Goal: Task Accomplishment & Management: Complete application form

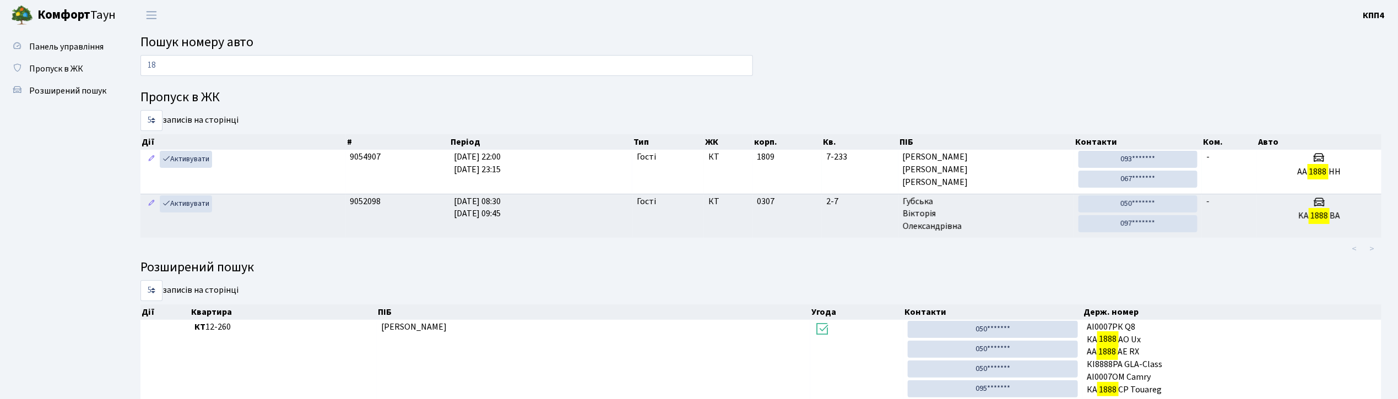
type input "1"
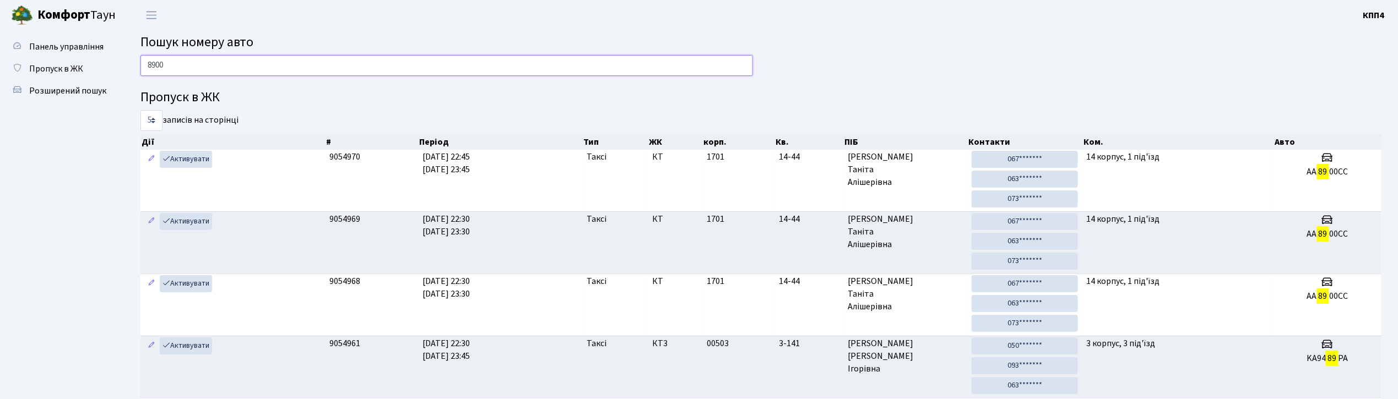
type input "8900"
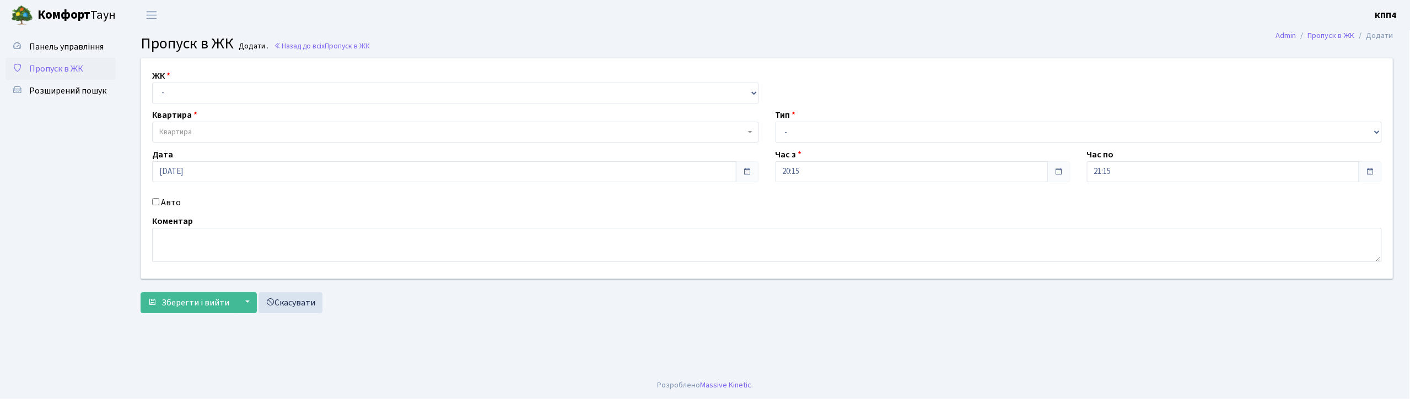
click at [155, 203] on input "Авто" at bounding box center [155, 201] width 7 height 7
checkbox input "true"
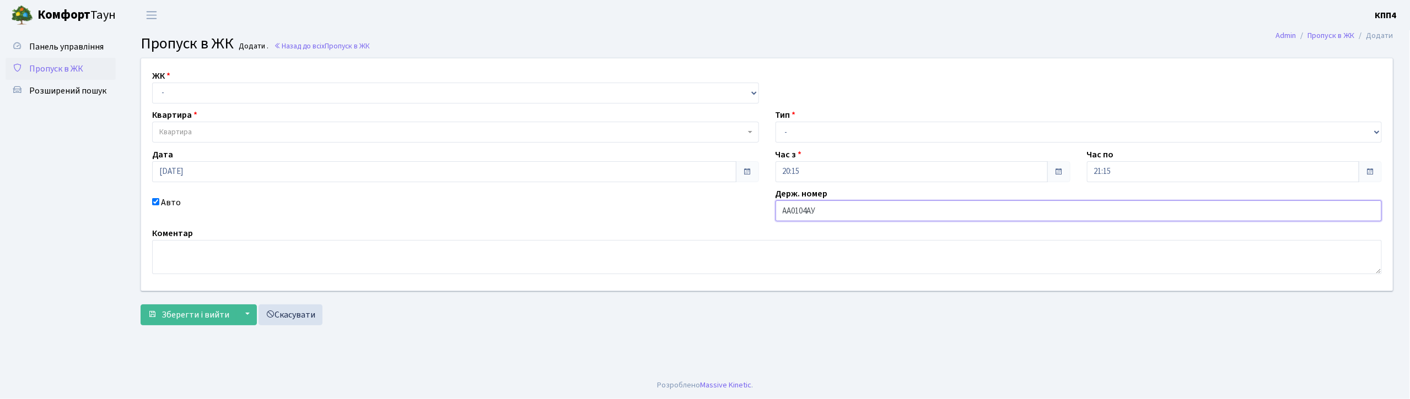
type input "АА0104АУ"
click at [294, 93] on select "- КТ, вул. Регенераторна, 4 КТ2, просп. Соборності, 17 КТ3, вул. Березнева, 16 …" at bounding box center [455, 93] width 607 height 21
select select "271"
click at [152, 83] on select "- КТ, вул. Регенераторна, 4 КТ2, просп. Соборності, 17 КТ3, вул. Березнева, 16 …" at bounding box center [455, 93] width 607 height 21
select select
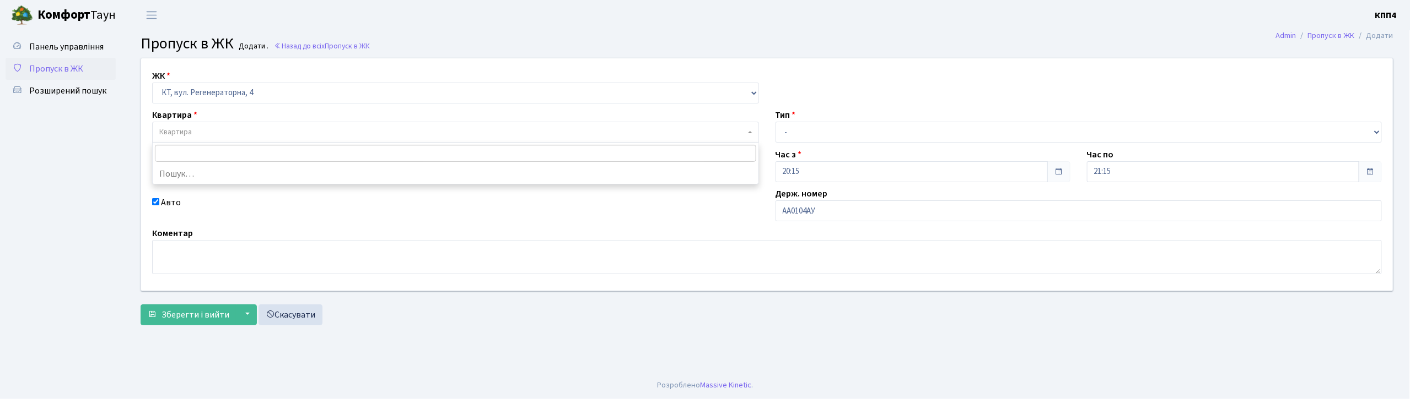
click at [303, 133] on span "Квартира" at bounding box center [452, 132] width 586 height 11
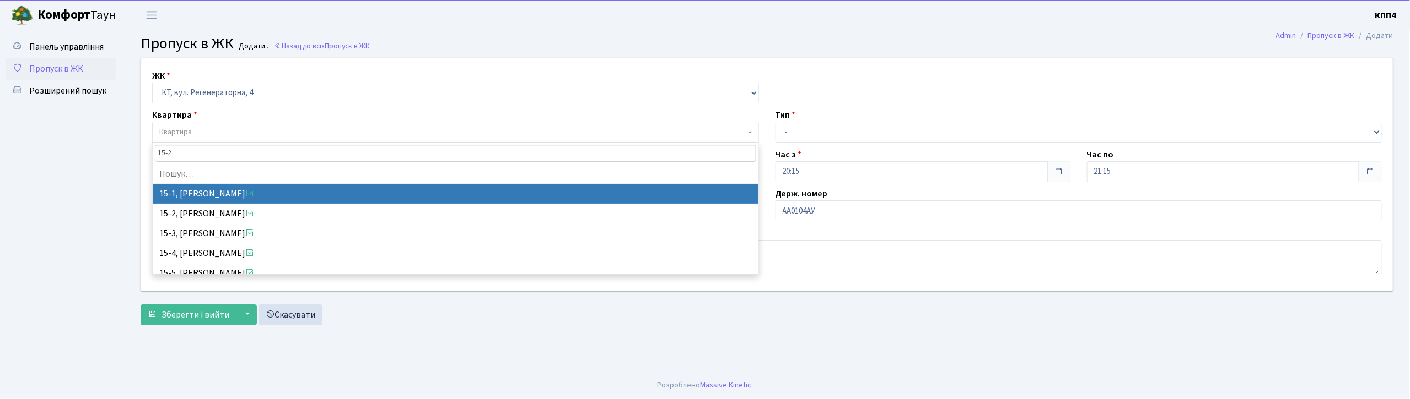
type input "15-25"
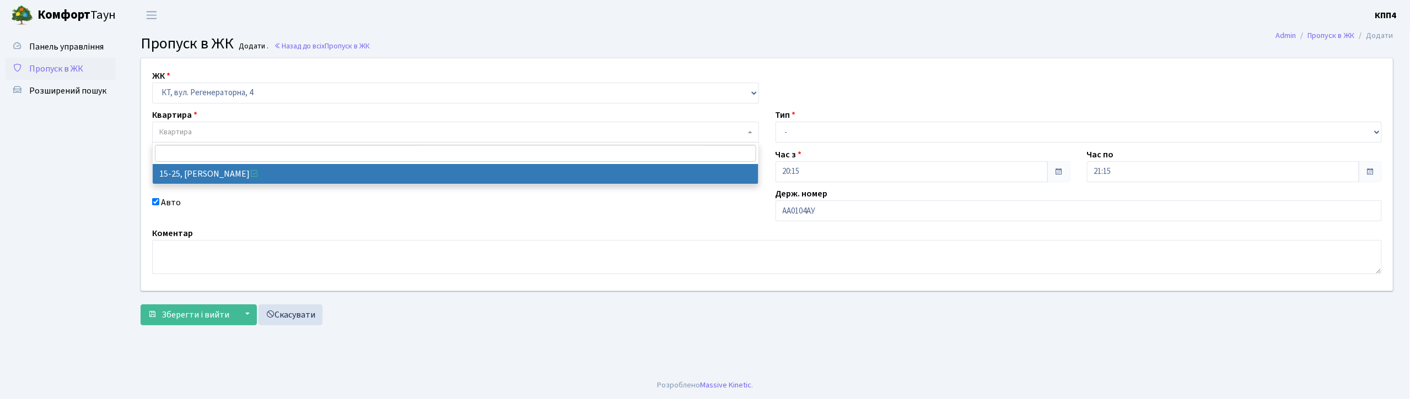
select select "8800"
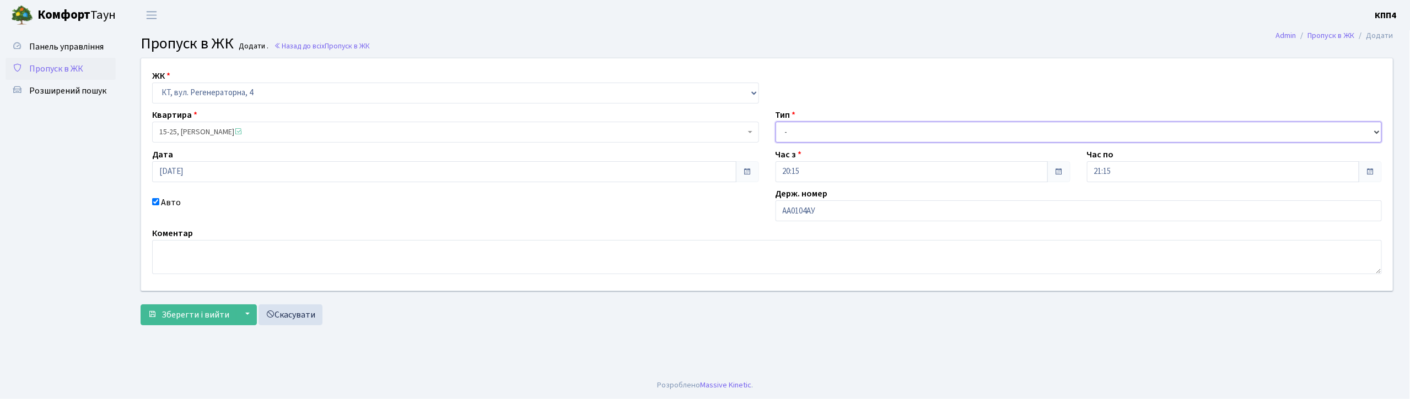
click at [797, 137] on select "- Доставка Таксі Гості Сервіс" at bounding box center [1078, 132] width 607 height 21
select select "2"
click at [775, 122] on select "- Доставка Таксі Гості Сервіс" at bounding box center [1078, 132] width 607 height 21
click at [201, 318] on span "Зберегти і вийти" at bounding box center [195, 315] width 68 height 12
